Goal: Task Accomplishment & Management: Use online tool/utility

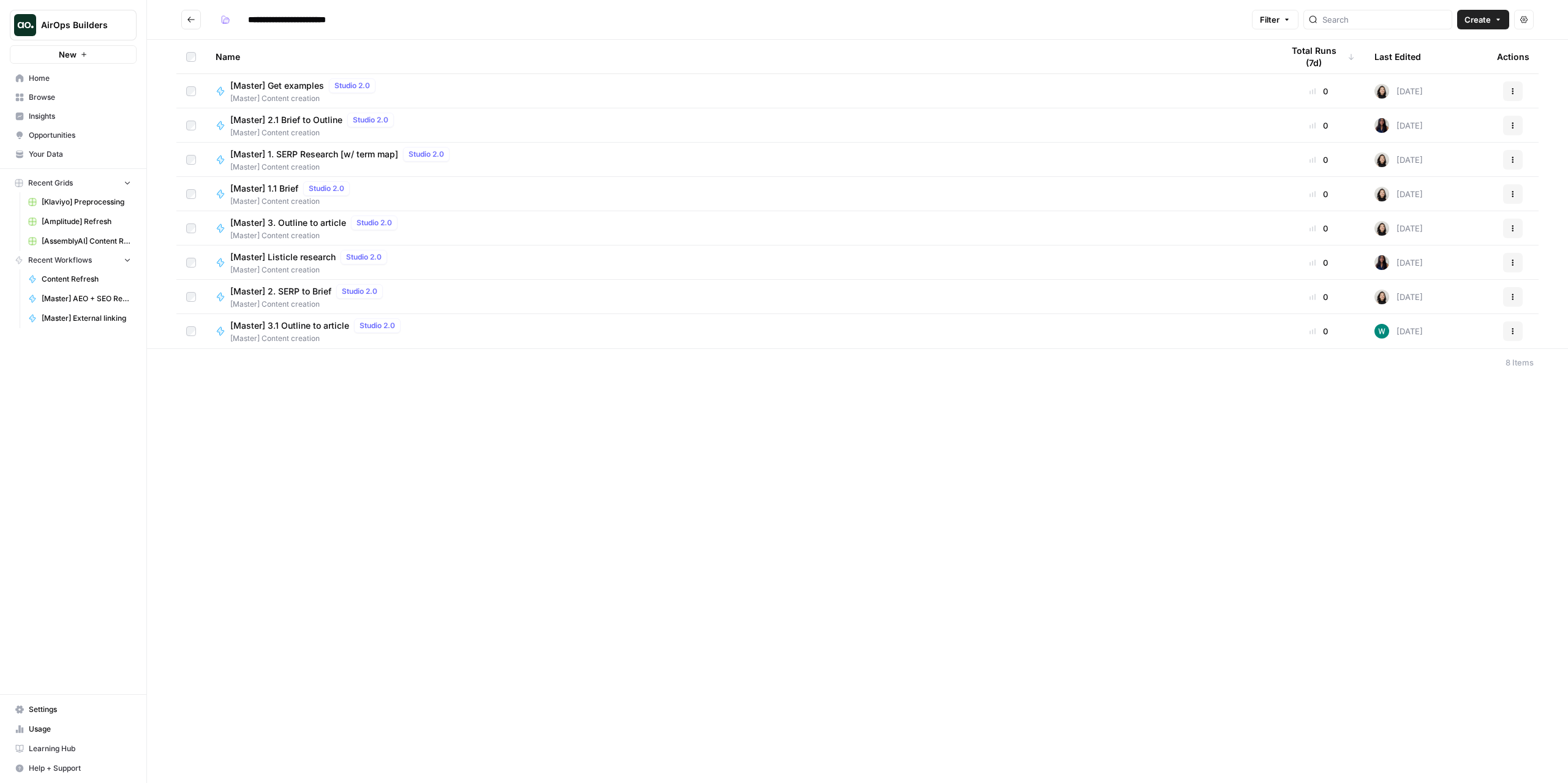
click at [972, 482] on div "**********" at bounding box center [857, 392] width 1421 height 783
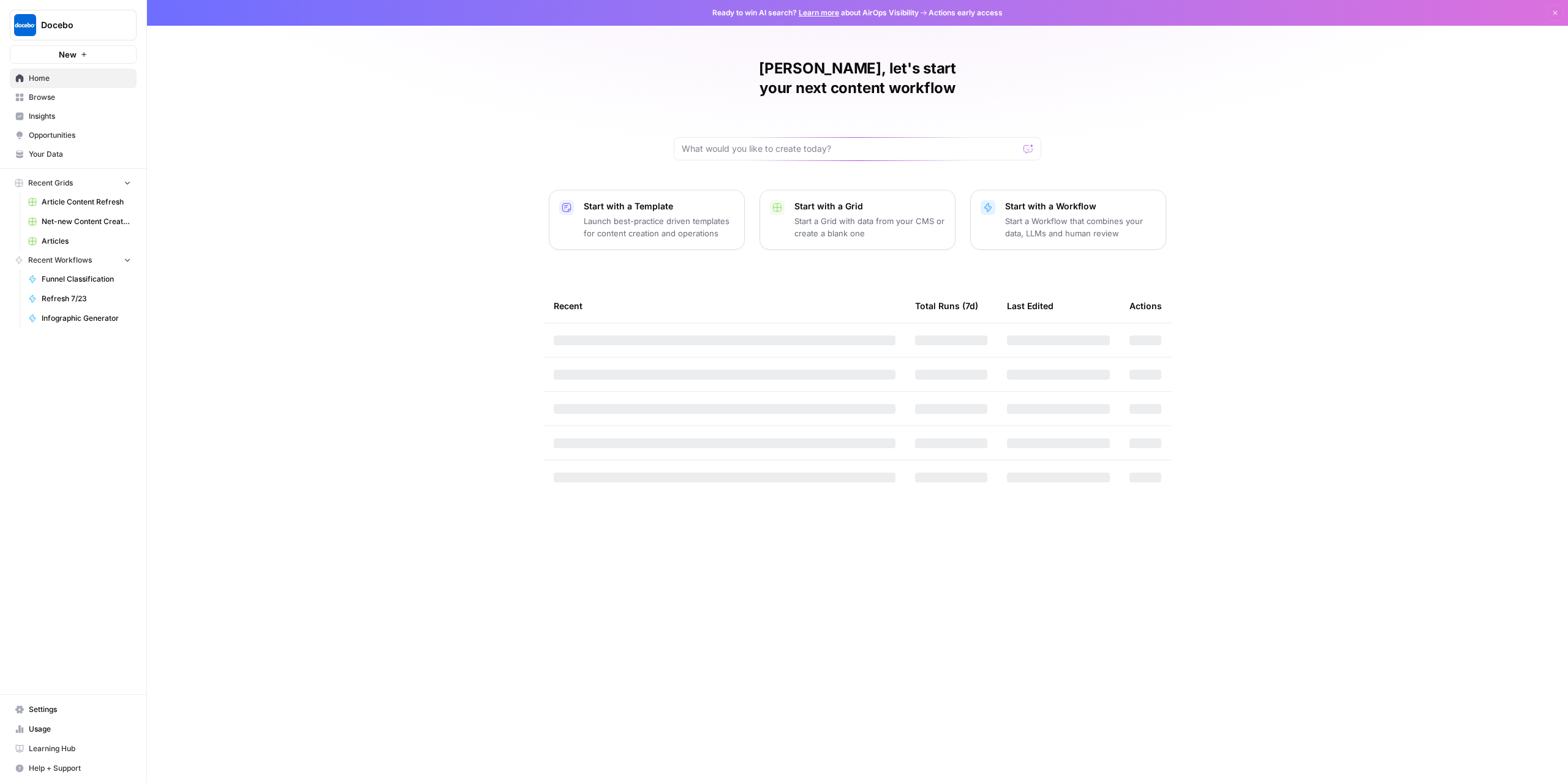
click at [72, 30] on span "Docebo" at bounding box center [78, 25] width 74 height 13
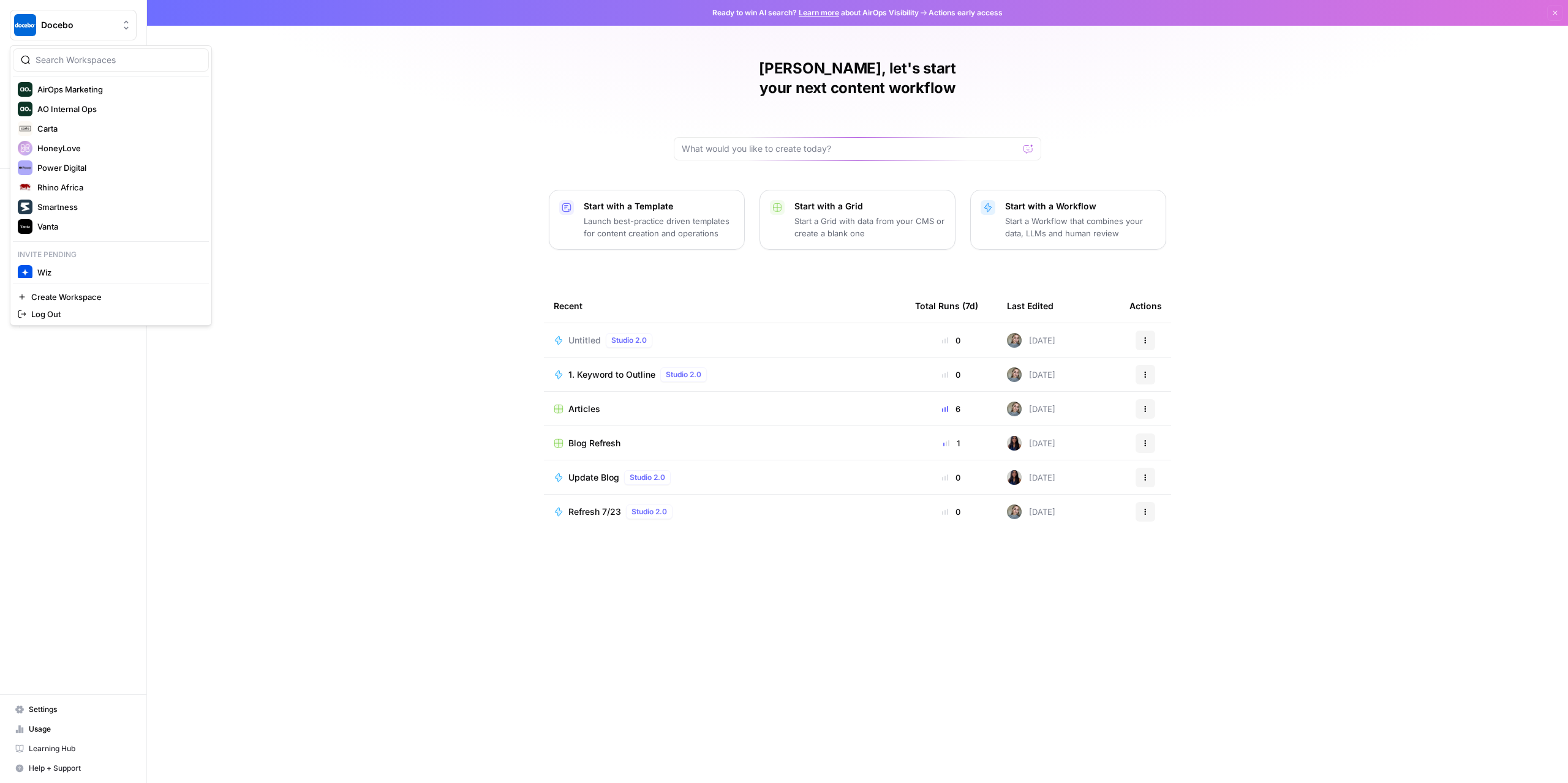
scroll to position [65, 0]
click at [59, 267] on span "Wiz" at bounding box center [118, 269] width 162 height 13
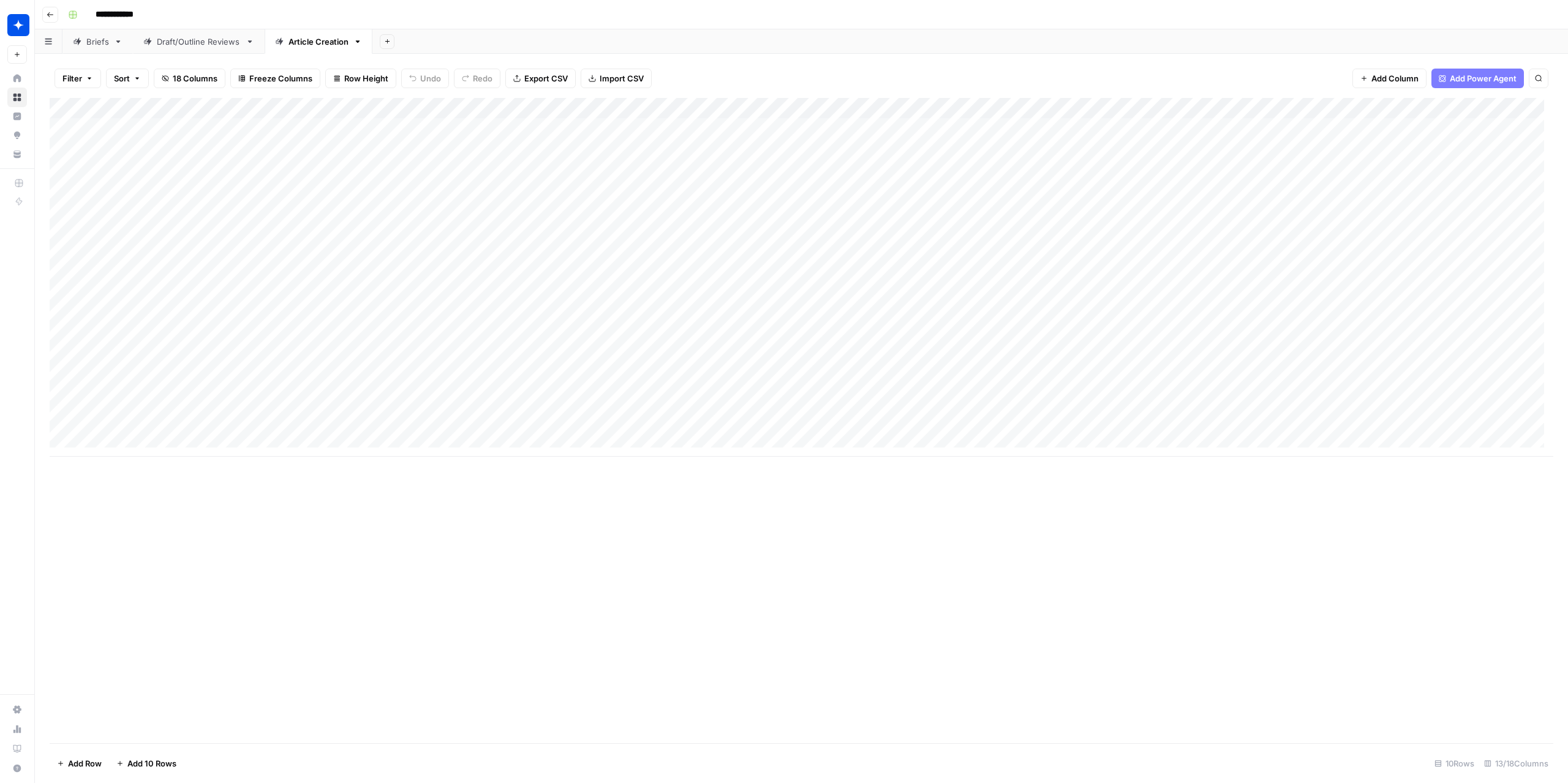
click at [240, 110] on div "Add Column" at bounding box center [801, 277] width 1503 height 358
click at [240, 110] on div at bounding box center [290, 110] width 111 height 24
click at [172, 503] on div "Add Column" at bounding box center [801, 420] width 1503 height 645
click at [394, 105] on div "Add Column" at bounding box center [801, 277] width 1503 height 358
click at [408, 209] on span "Configure Inputs" at bounding box center [422, 211] width 107 height 13
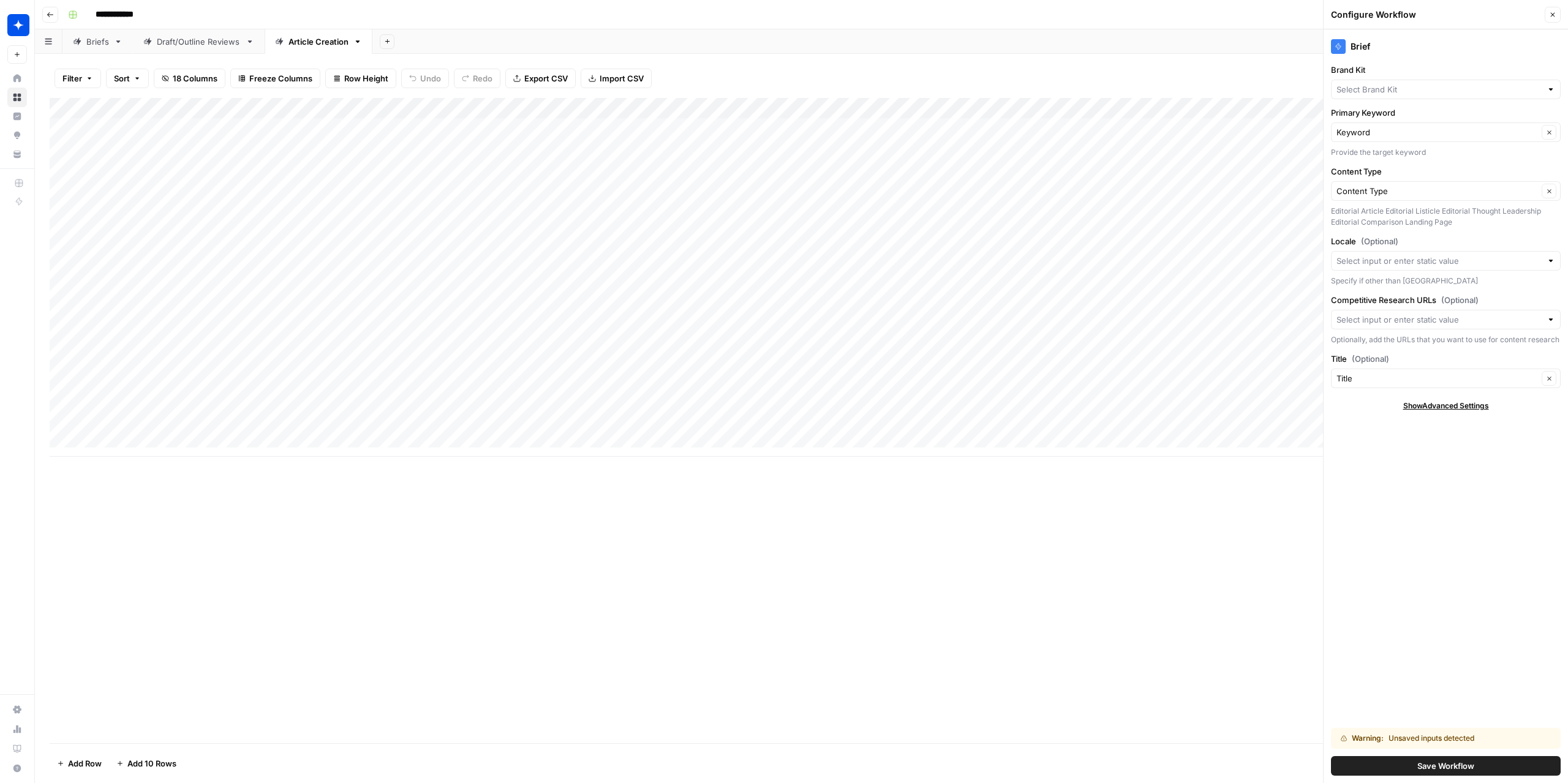
type input "Wiz"
click at [1462, 260] on input "Locale (Optional)" at bounding box center [1439, 261] width 205 height 13
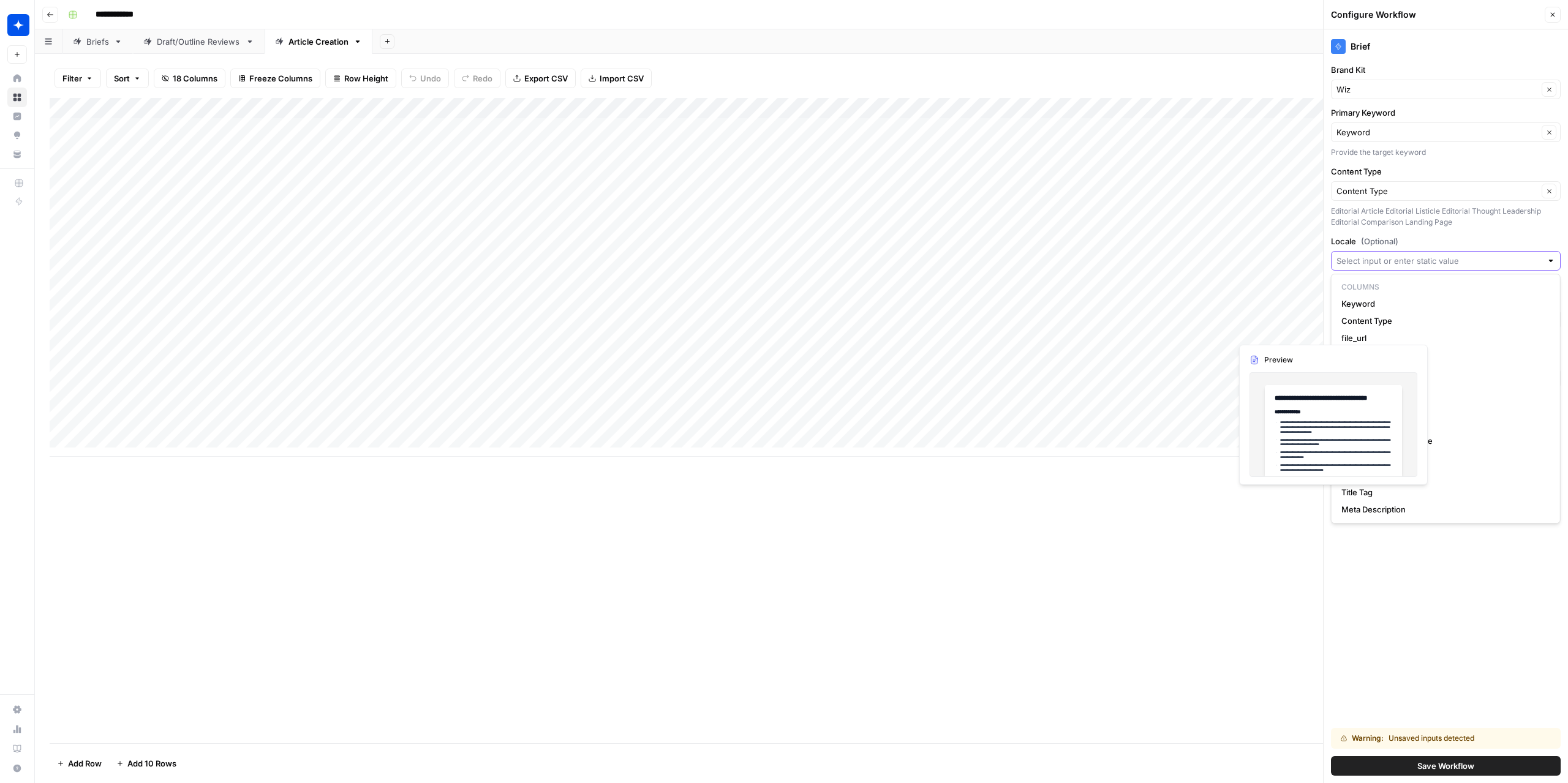
click at [1462, 260] on input "Locale (Optional)" at bounding box center [1439, 261] width 205 height 13
click at [1466, 638] on div "Brief Brand Kit Wiz Clear Primary Keyword Keyword Clear Provide the target keyw…" at bounding box center [1446, 406] width 244 height 753
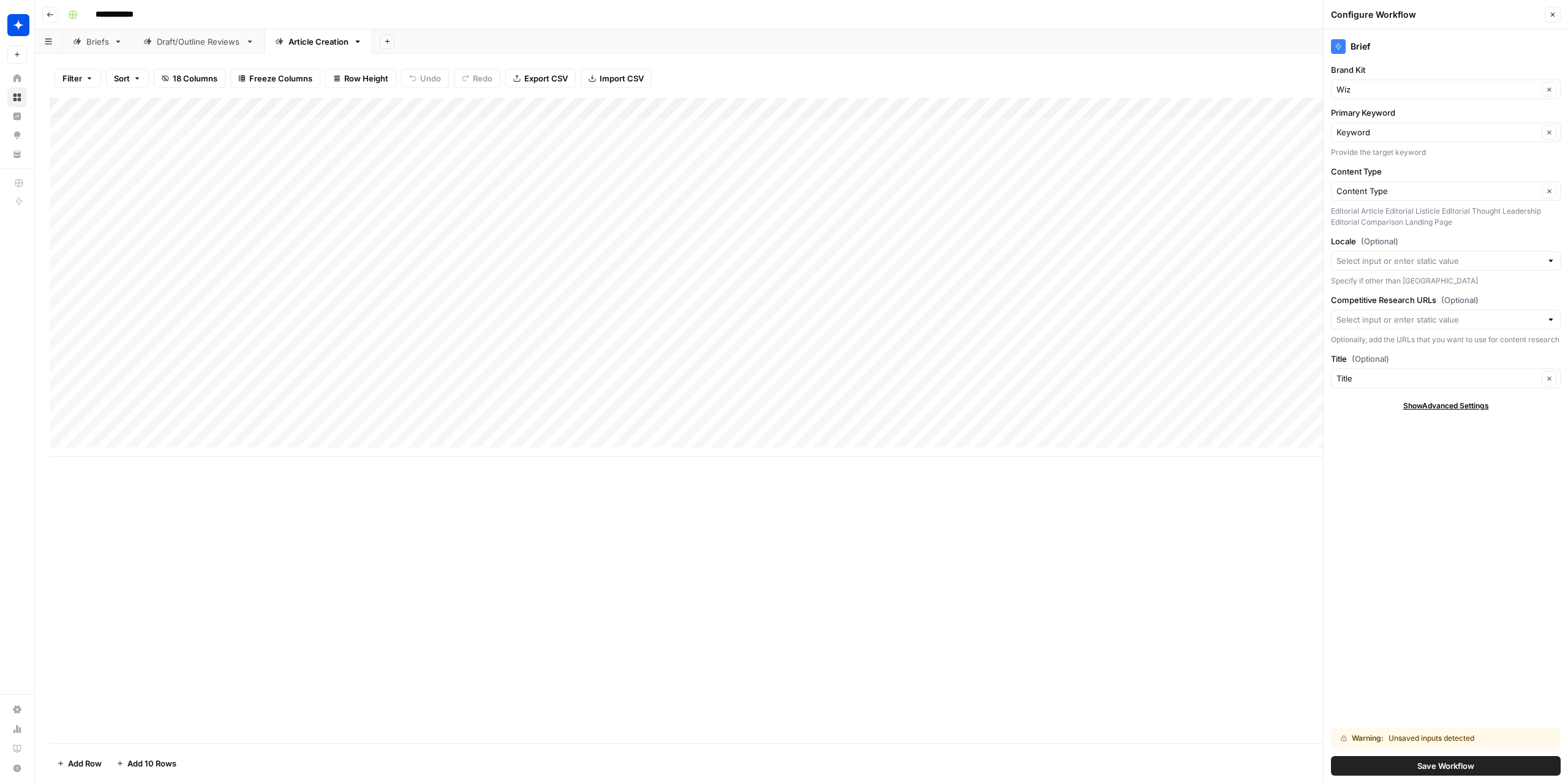
click at [1550, 315] on div at bounding box center [1550, 320] width 9 height 13
click at [1241, 592] on div "Add Column" at bounding box center [801, 420] width 1503 height 645
click at [1553, 13] on icon "button" at bounding box center [1552, 15] width 7 height 7
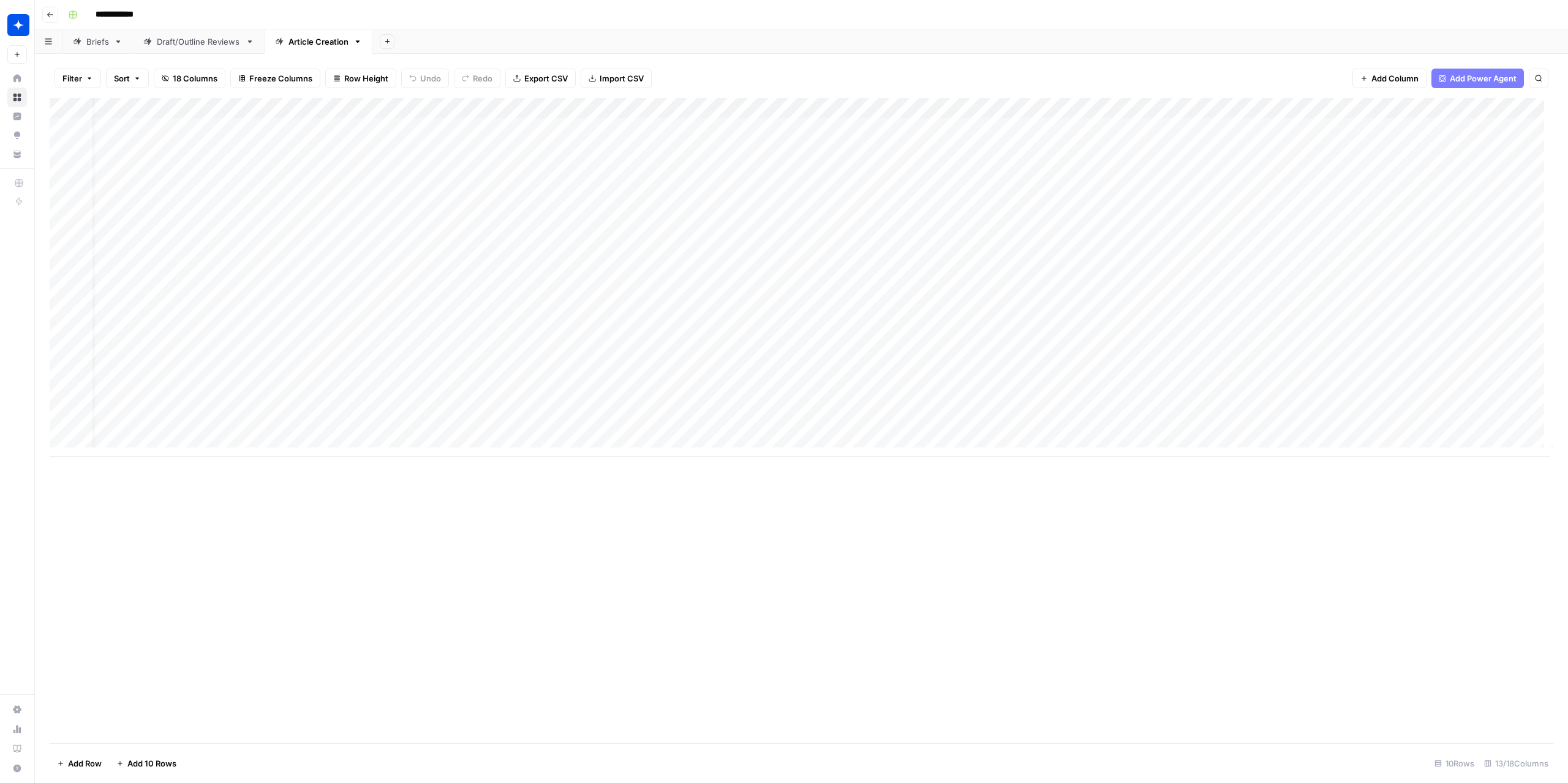
scroll to position [0, 0]
click at [248, 108] on div "Add Column" at bounding box center [801, 277] width 1503 height 358
click at [424, 518] on div "Add Column" at bounding box center [801, 420] width 1503 height 645
click at [619, 354] on div "Add Column" at bounding box center [801, 277] width 1503 height 358
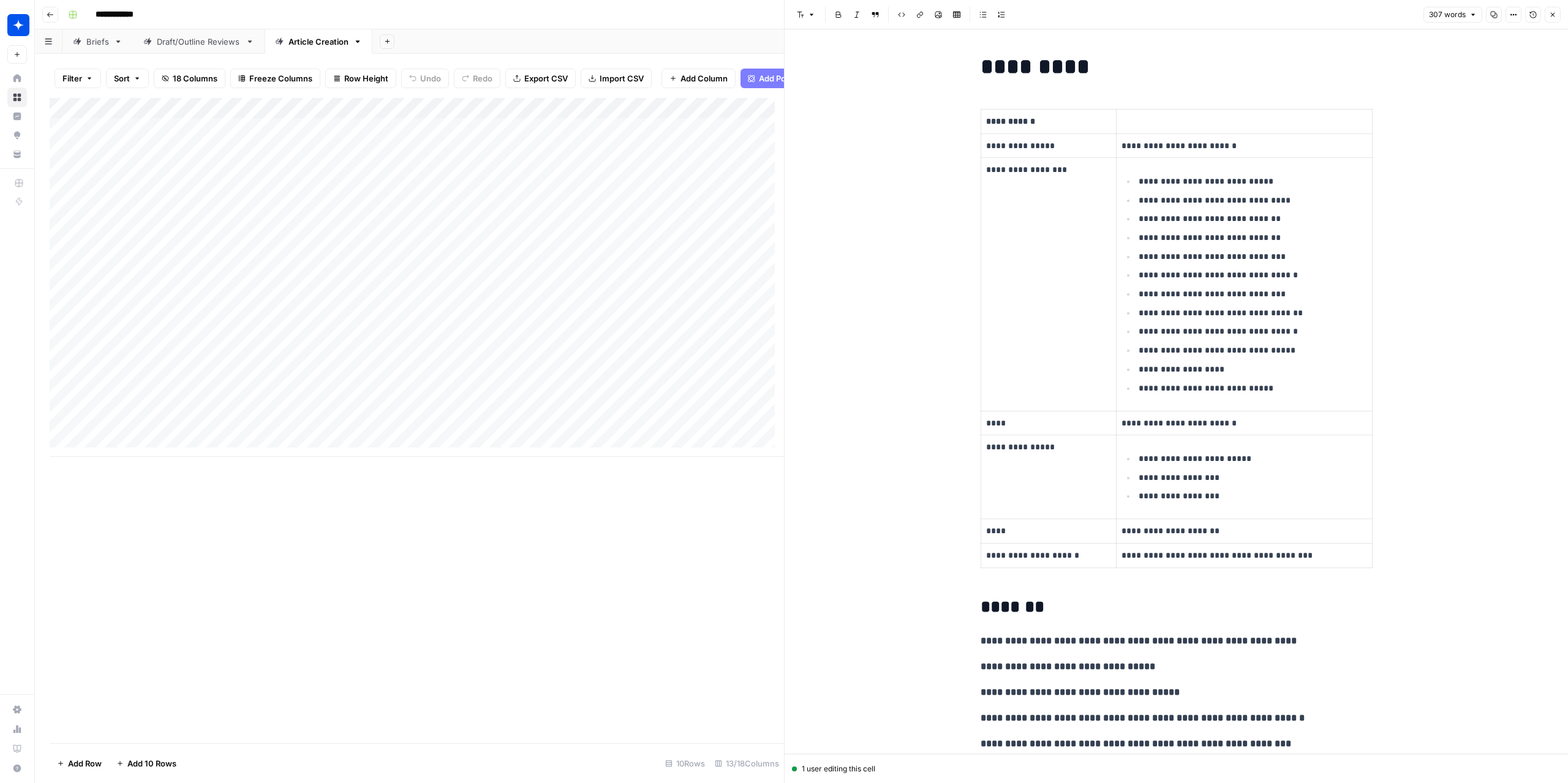
click at [1553, 17] on icon "button" at bounding box center [1552, 15] width 7 height 7
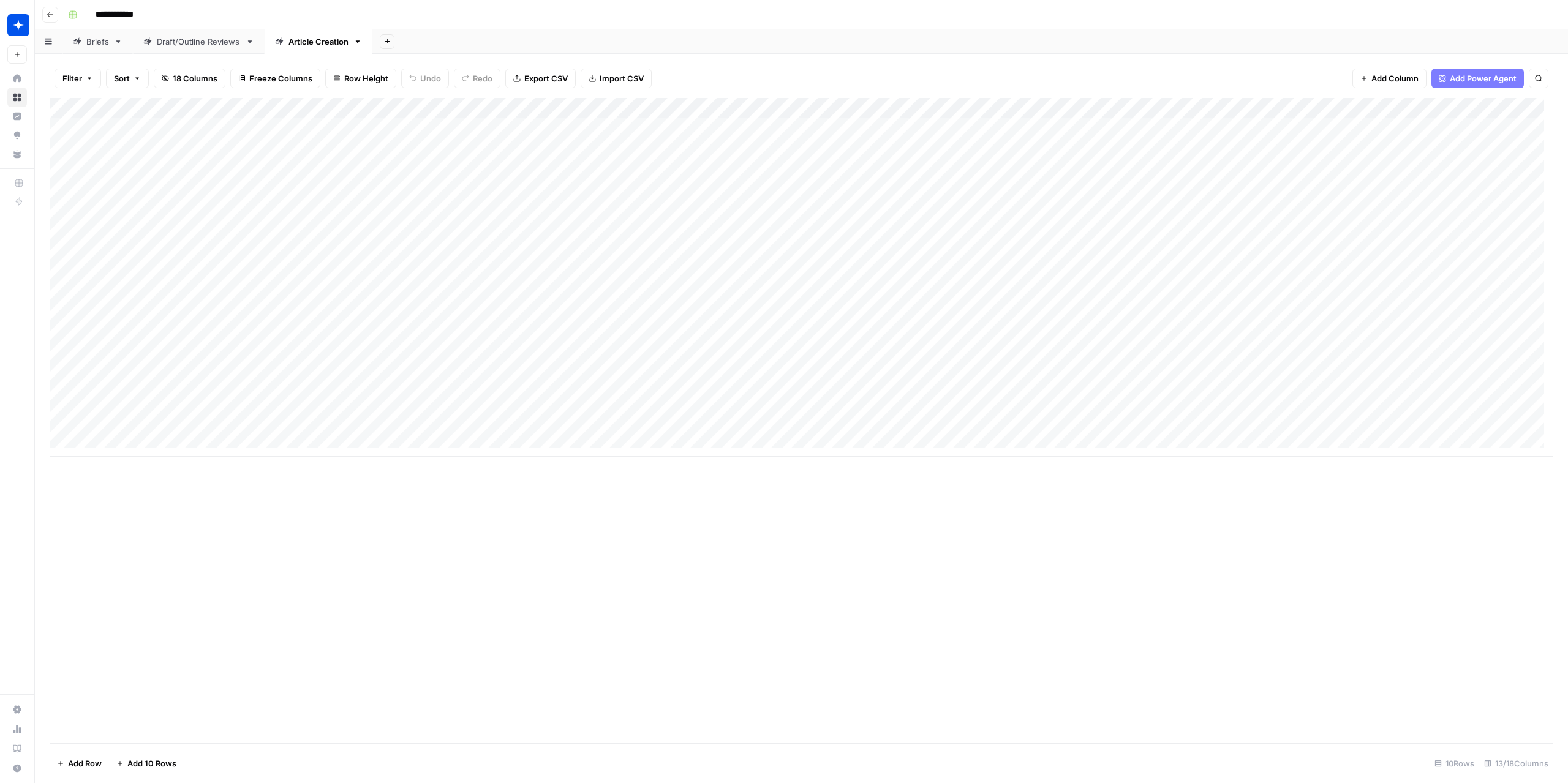
click at [517, 360] on div "Add Column" at bounding box center [801, 277] width 1503 height 358
click at [598, 544] on div "Add Column" at bounding box center [801, 420] width 1503 height 645
click at [403, 114] on div "Add Column" at bounding box center [801, 277] width 1503 height 358
click at [402, 222] on span "Edit Workflow" at bounding box center [422, 228] width 107 height 13
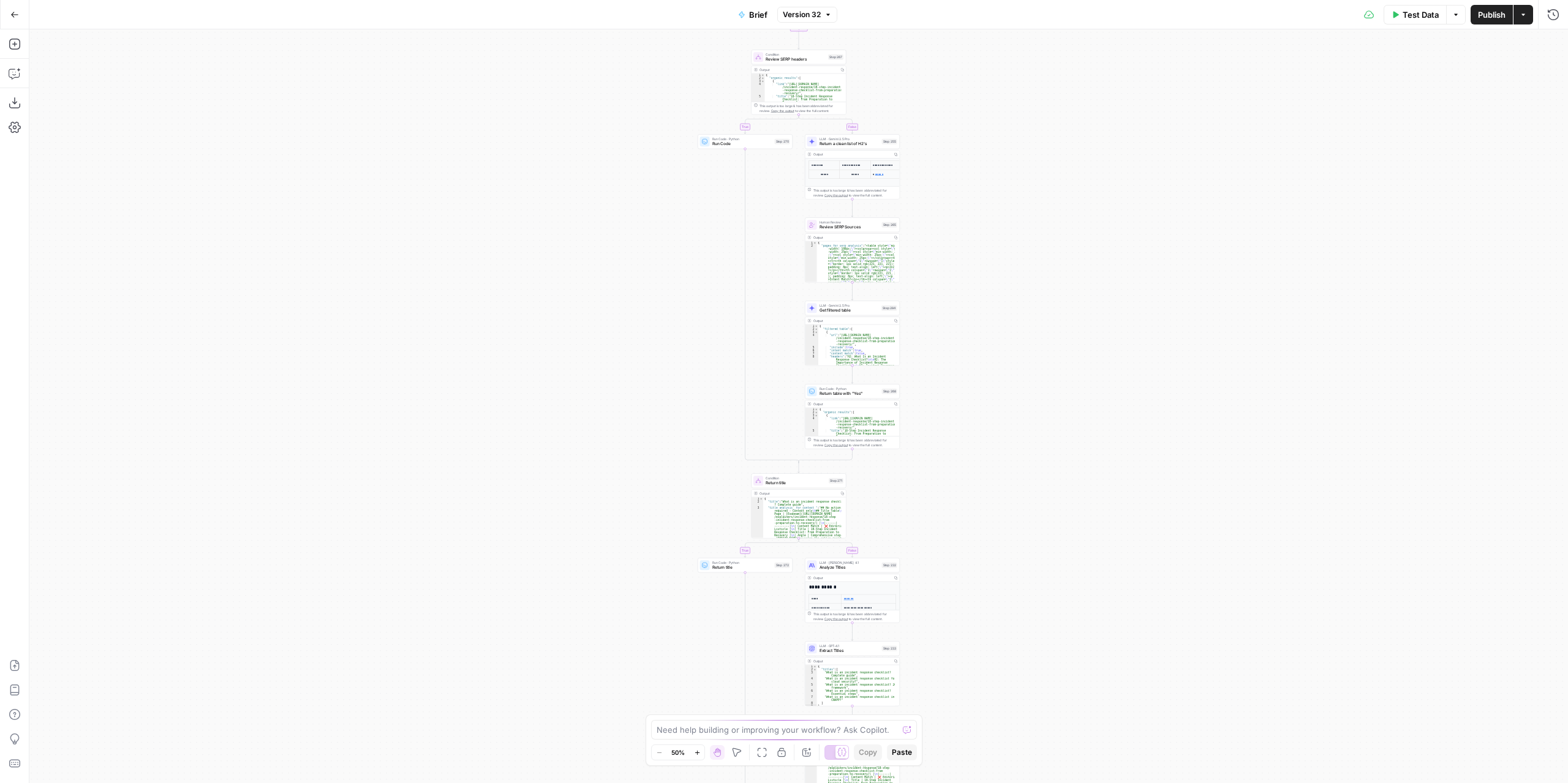
click at [1009, 392] on div "true false true false true false true false true false true false Workflow Inpu…" at bounding box center [799, 406] width 1538 height 753
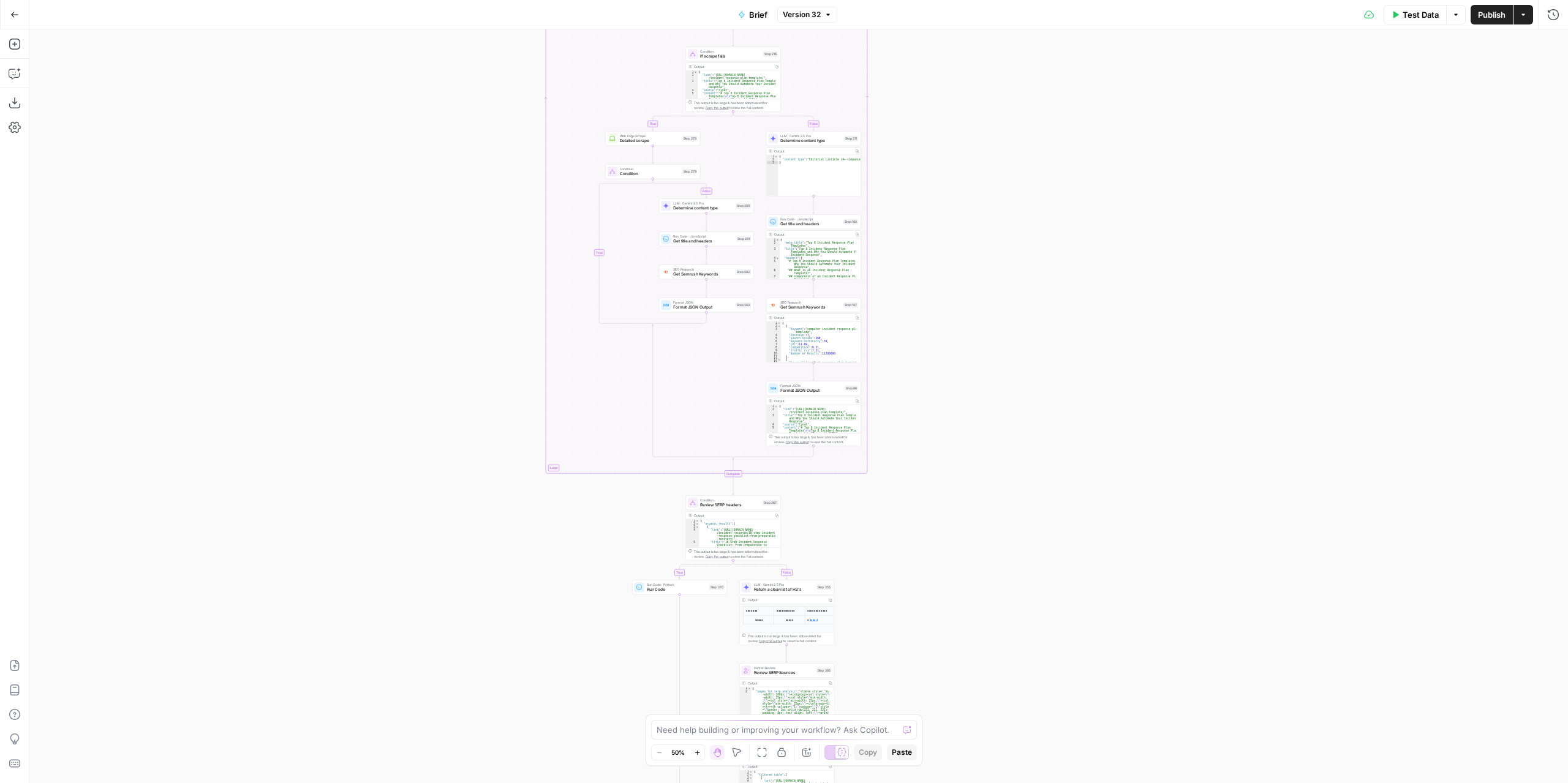
drag, startPoint x: 999, startPoint y: 236, endPoint x: 980, endPoint y: 539, distance: 303.6
click at [980, 580] on div "true false true false true false true false true false true false Workflow Inpu…" at bounding box center [799, 406] width 1538 height 753
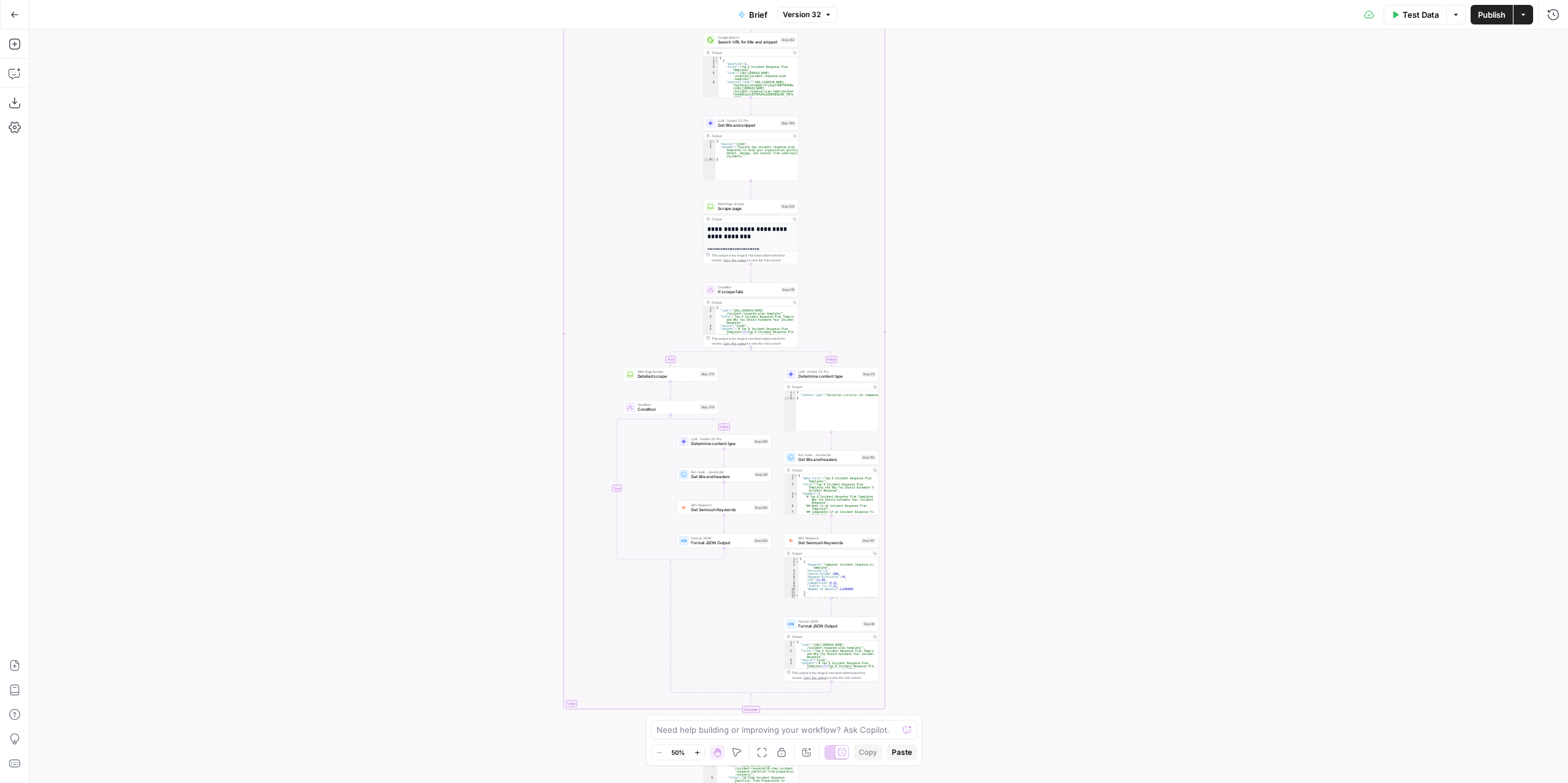
drag, startPoint x: 965, startPoint y: 236, endPoint x: 961, endPoint y: 330, distance: 94.1
click at [961, 330] on div "true false true false true false true false true false true false Workflow Inpu…" at bounding box center [799, 406] width 1538 height 753
drag, startPoint x: 1165, startPoint y: 411, endPoint x: 1160, endPoint y: 131, distance: 280.0
click at [1160, 132] on div "true false true false true false true false true false true false Workflow Inpu…" at bounding box center [799, 406] width 1538 height 753
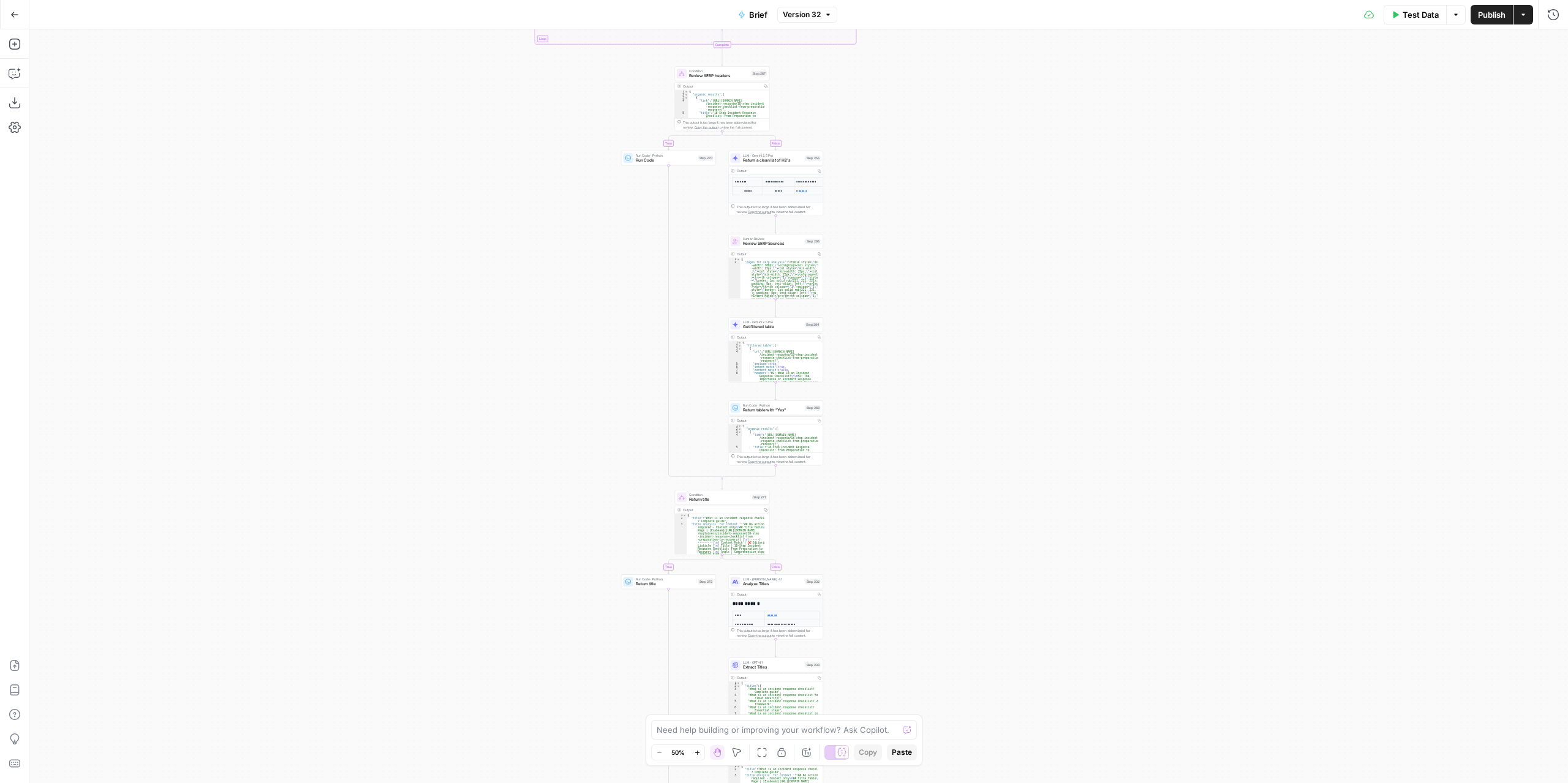
drag, startPoint x: 1121, startPoint y: 410, endPoint x: 1102, endPoint y: 175, distance: 235.8
click at [1103, 174] on div "true false true false true false true false true false true false Workflow Inpu…" at bounding box center [799, 406] width 1538 height 753
drag, startPoint x: 1022, startPoint y: 310, endPoint x: 1022, endPoint y: 542, distance: 232.0
click at [1024, 559] on div "true false true false true false true false true false true false Workflow Inpu…" at bounding box center [799, 406] width 1538 height 753
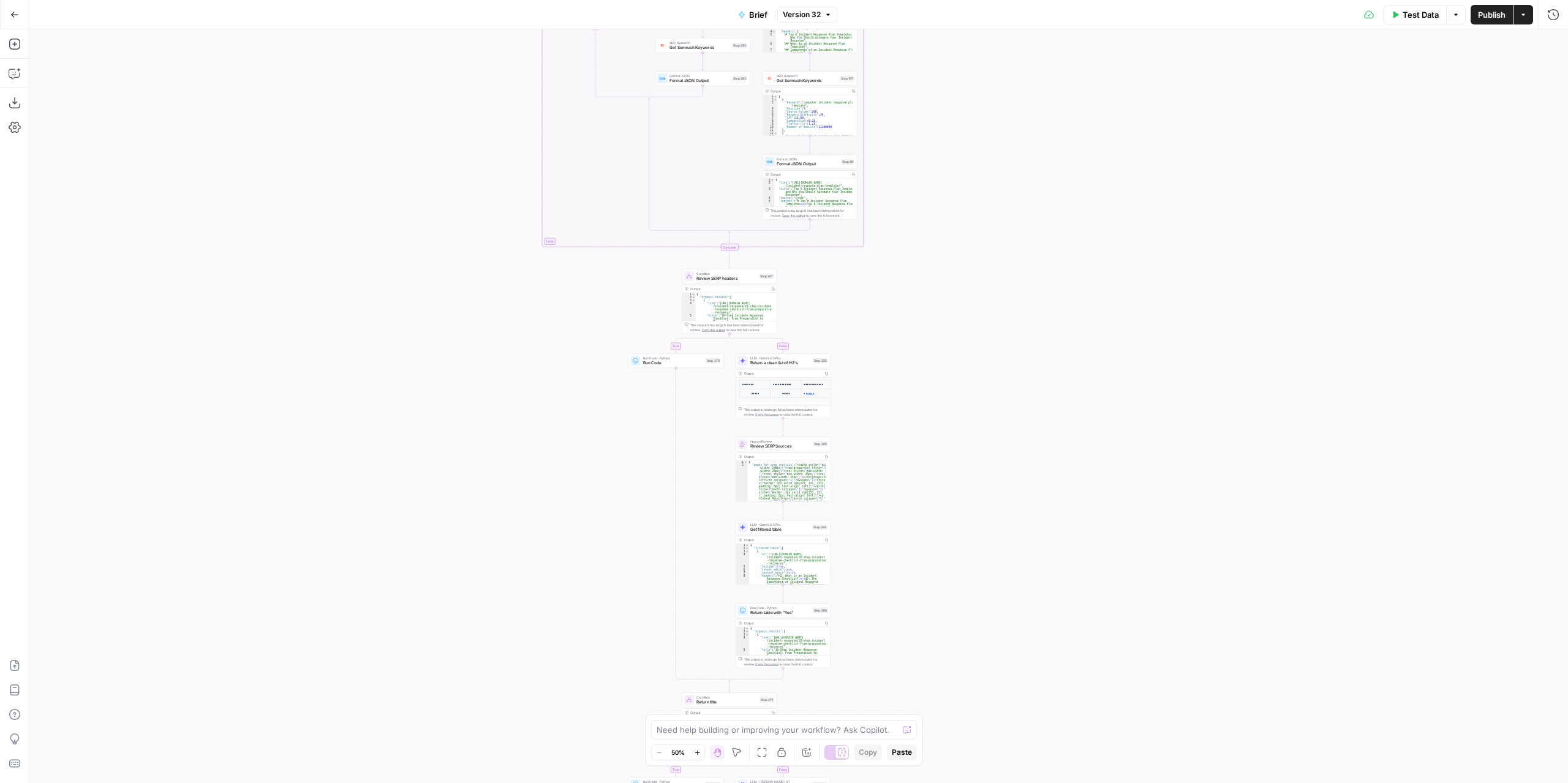
click at [948, 244] on div "true false true false true false true false true false true false Workflow Inpu…" at bounding box center [799, 406] width 1538 height 753
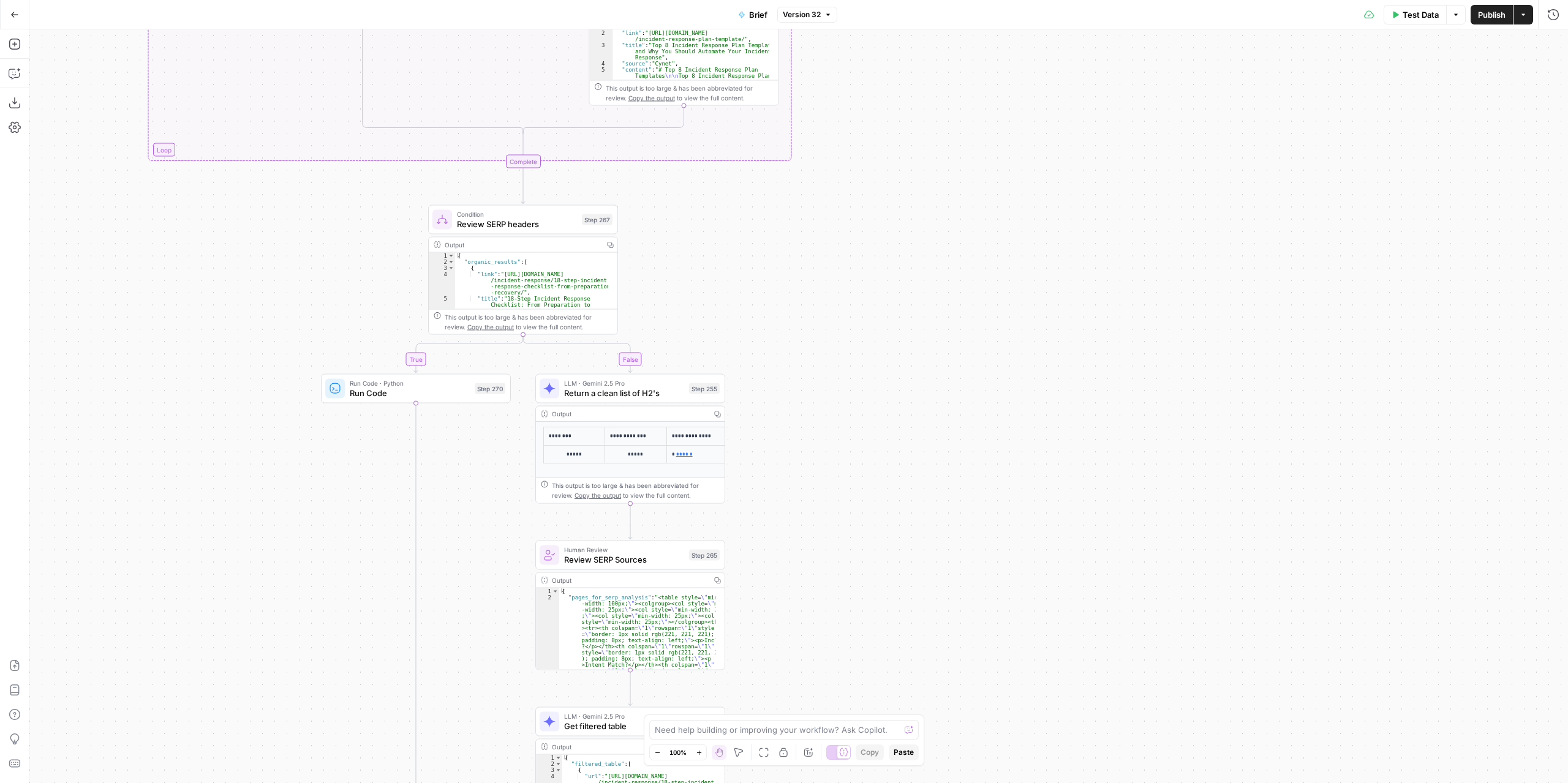
drag, startPoint x: 859, startPoint y: 363, endPoint x: 887, endPoint y: 222, distance: 143.8
click at [886, 230] on div "true false true false true false true false true false true false Workflow Inpu…" at bounding box center [799, 406] width 1538 height 753
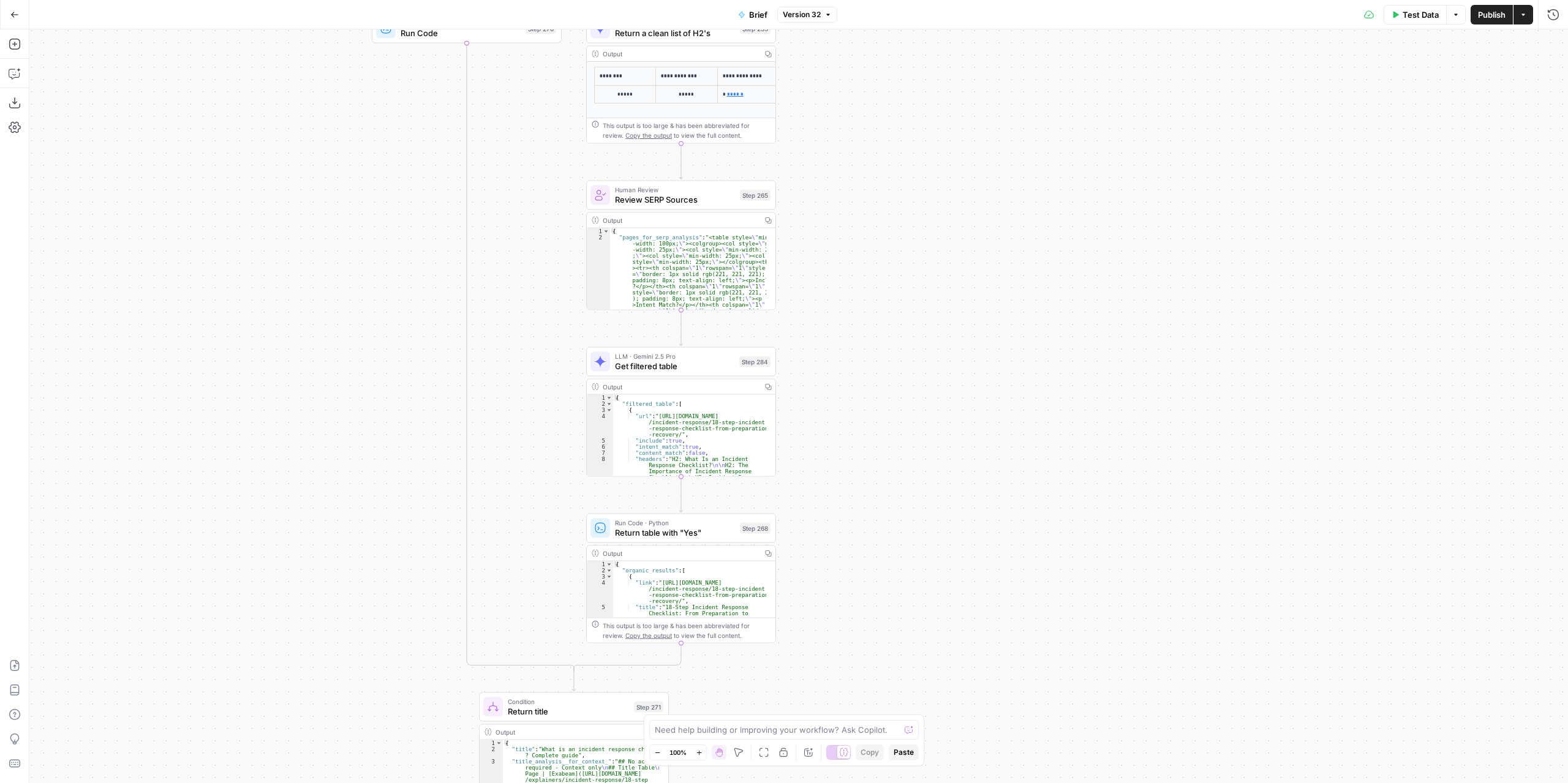
drag, startPoint x: 917, startPoint y: 332, endPoint x: 933, endPoint y: 203, distance: 130.0
click at [933, 213] on div "true false true false true false true false true false true false Workflow Inpu…" at bounding box center [799, 406] width 1538 height 753
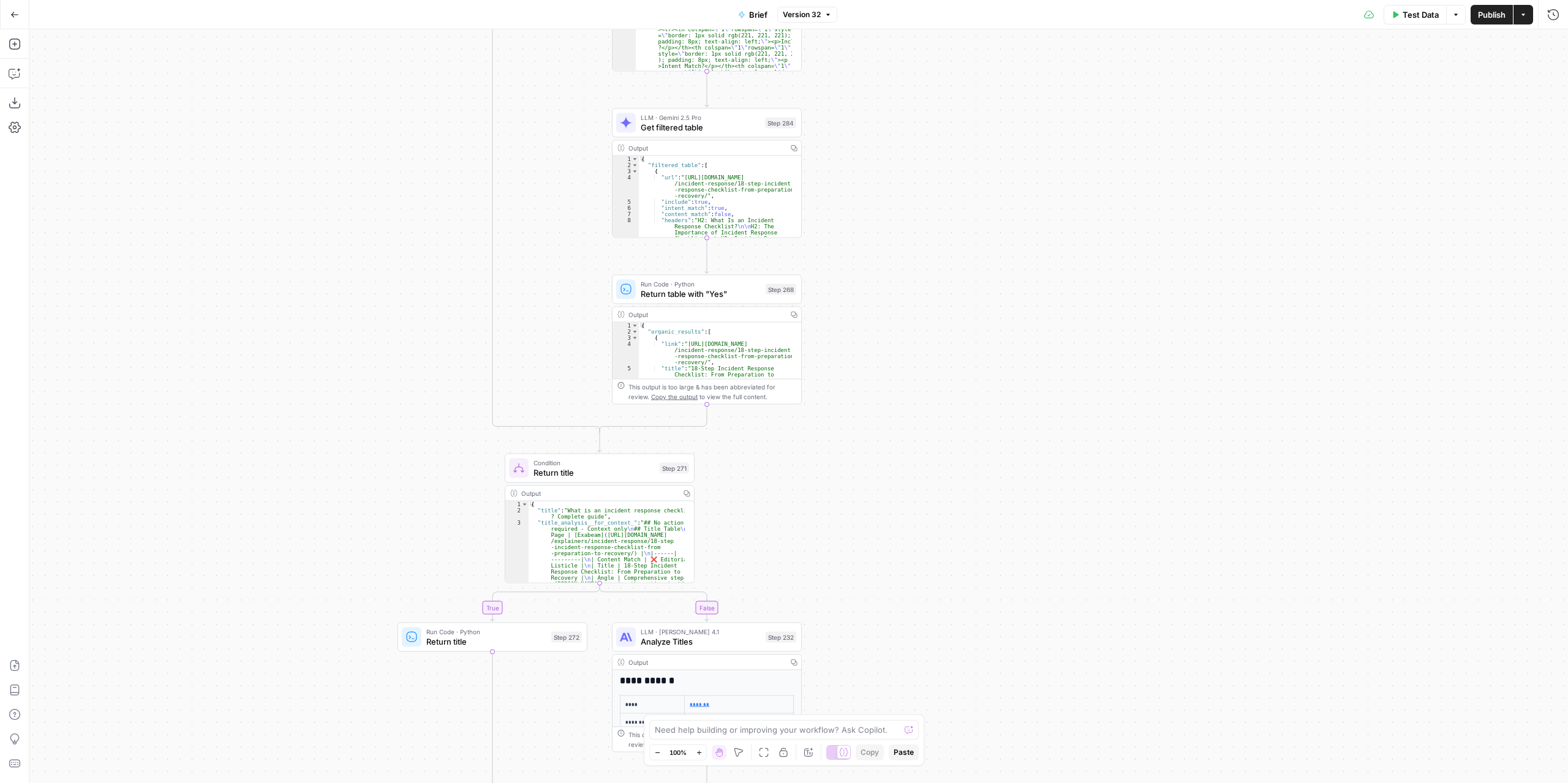
drag, startPoint x: 920, startPoint y: 428, endPoint x: 946, endPoint y: 188, distance: 241.4
click at [946, 191] on div "true false true false true false true false true false true false Workflow Inpu…" at bounding box center [799, 406] width 1538 height 753
drag, startPoint x: 945, startPoint y: 458, endPoint x: 1007, endPoint y: 248, distance: 219.0
click at [1010, 238] on div "true false true false true false true false true false true false Workflow Inpu…" at bounding box center [799, 406] width 1538 height 753
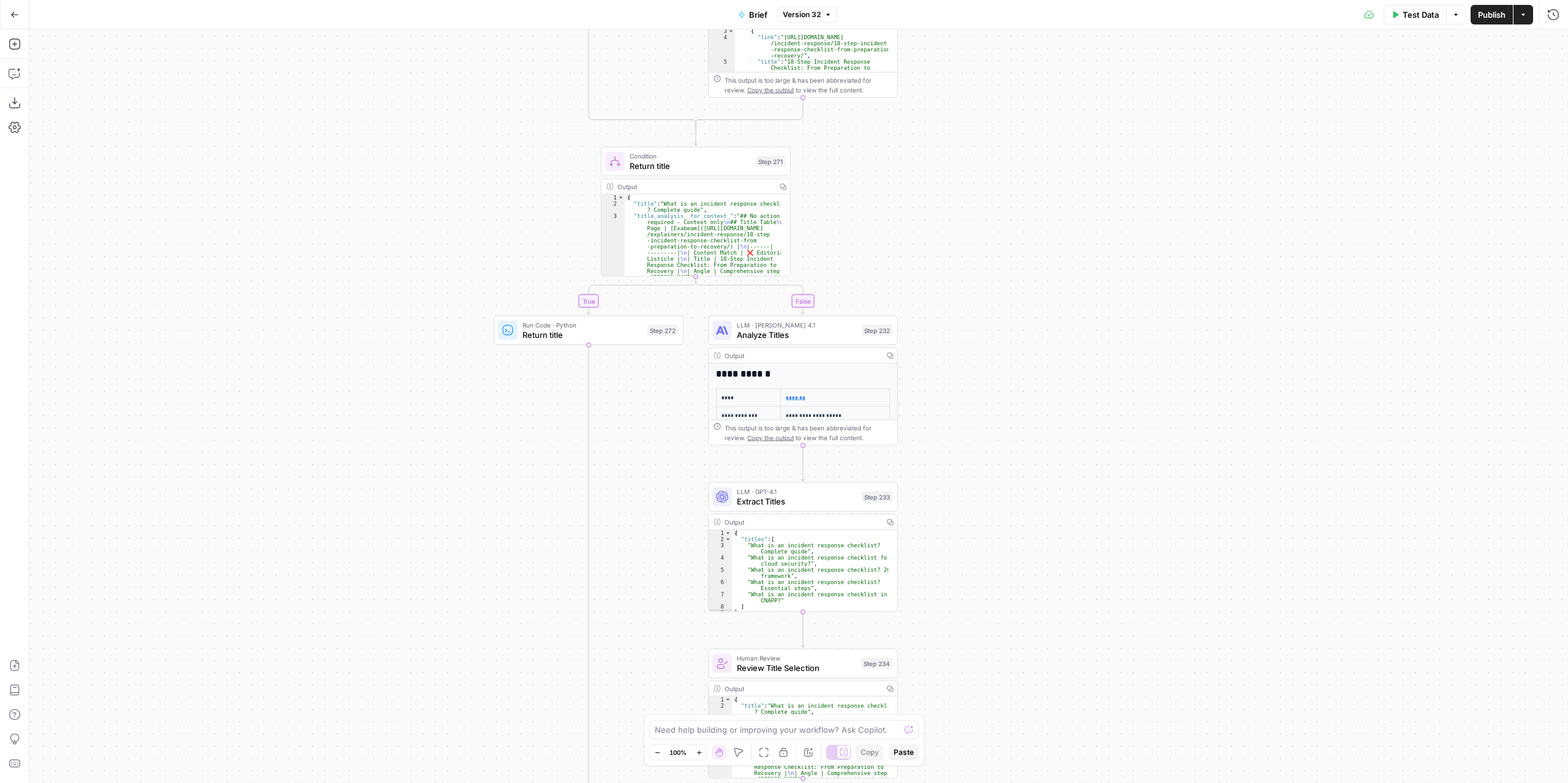
drag, startPoint x: 989, startPoint y: 349, endPoint x: 1009, endPoint y: 304, distance: 49.2
click at [1009, 304] on div "true false true false true false true false true false true false Workflow Inpu…" at bounding box center [799, 406] width 1538 height 753
